Goal: Check status: Check status

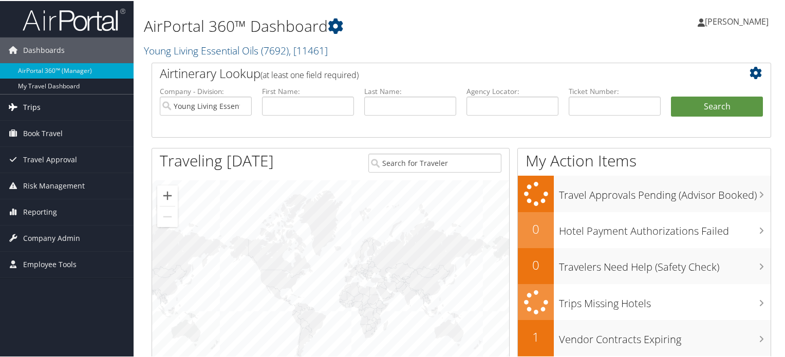
click at [34, 106] on span "Trips" at bounding box center [31, 106] width 17 height 26
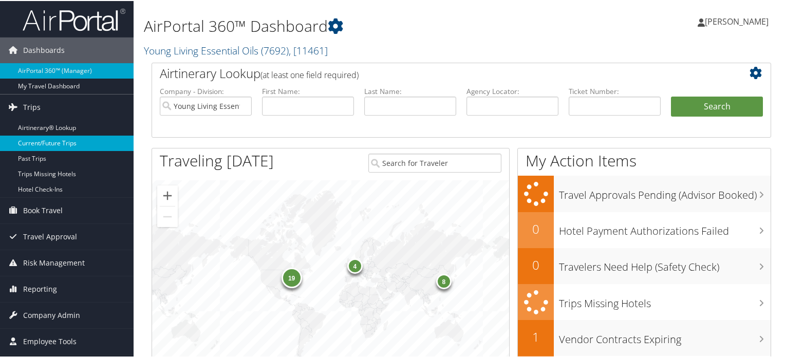
click at [59, 142] on link "Current/Future Trips" at bounding box center [67, 142] width 134 height 15
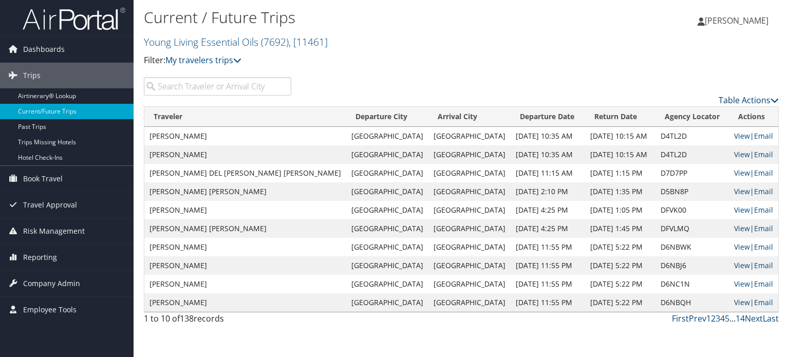
click at [753, 97] on link "Table Actions" at bounding box center [748, 99] width 60 height 11
click at [674, 119] on link "Download Report" at bounding box center [706, 115] width 135 height 17
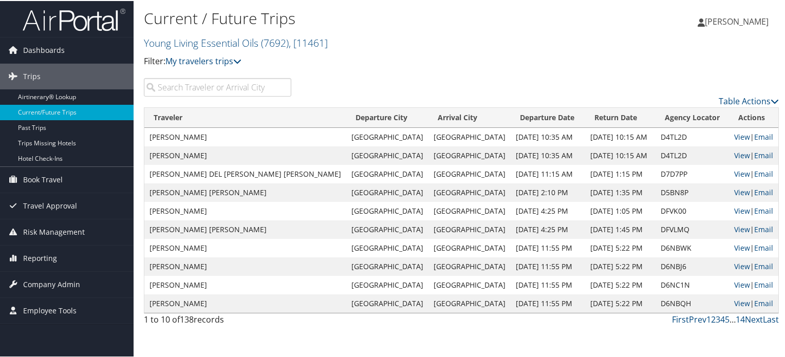
click at [205, 86] on input "search" at bounding box center [217, 86] width 147 height 18
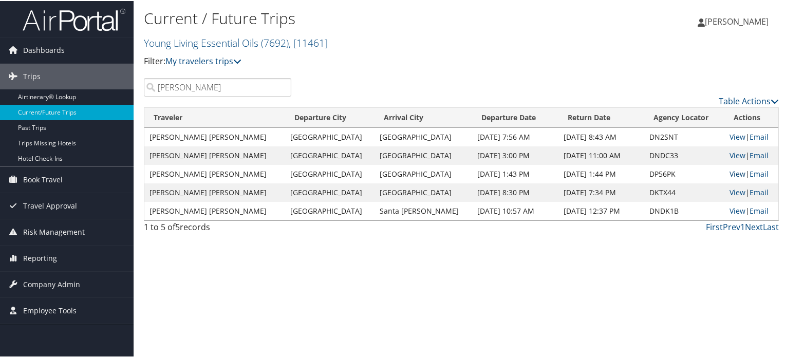
click at [731, 169] on link "View" at bounding box center [737, 173] width 16 height 10
click at [368, 260] on div "Current / Future Trips Young Living Essential Oils ( 7692 ) , [ 11461 ] Young L…" at bounding box center [461, 178] width 655 height 357
click at [211, 86] on input "TODD" at bounding box center [217, 86] width 147 height 18
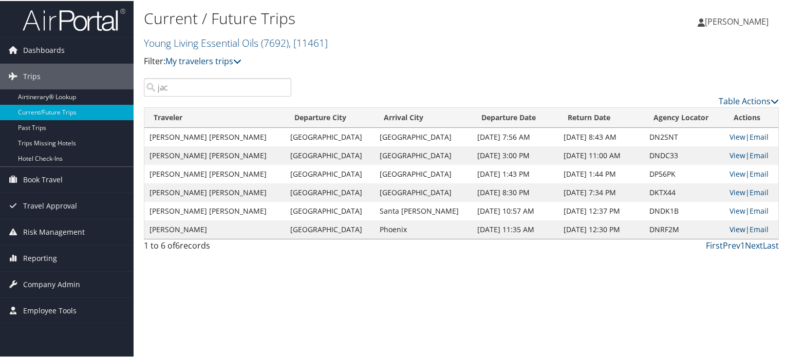
type input "jac"
click at [729, 229] on link "View" at bounding box center [737, 228] width 16 height 10
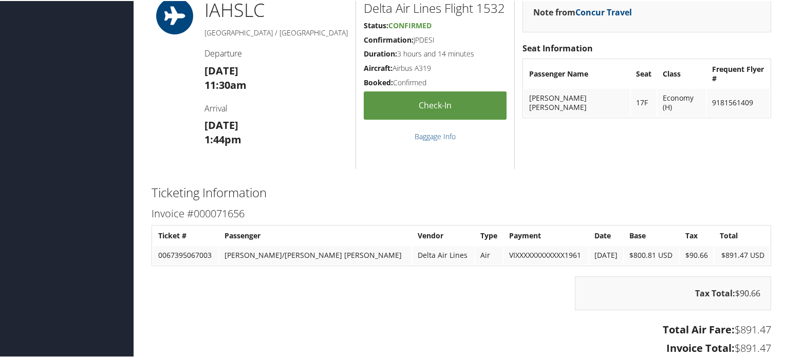
scroll to position [565, 0]
